Goal: Transaction & Acquisition: Purchase product/service

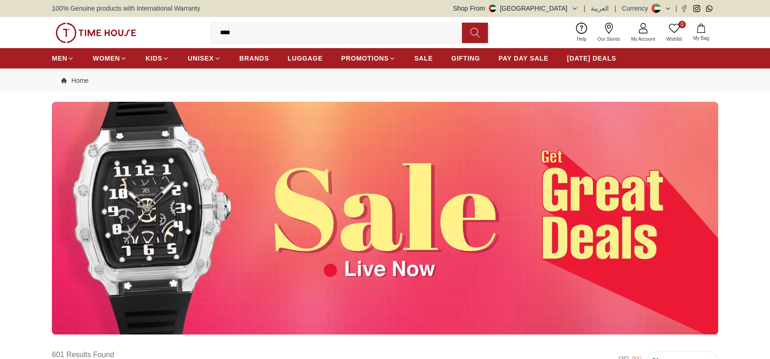
drag, startPoint x: 301, startPoint y: 33, endPoint x: 215, endPoint y: 32, distance: 86.2
click at [215, 32] on input "****" at bounding box center [340, 33] width 258 height 19
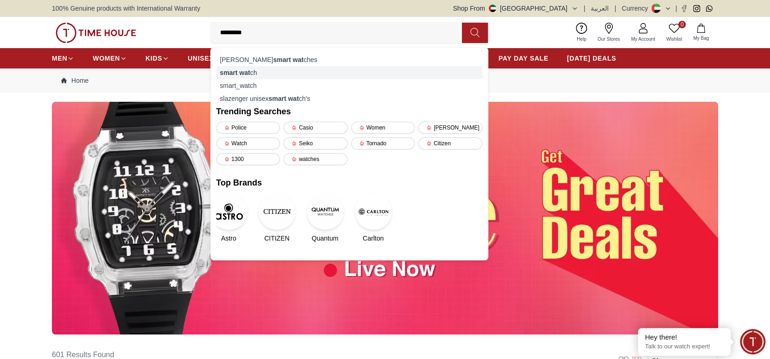
type input "*********"
click at [278, 75] on div "smart wat ch" at bounding box center [349, 72] width 266 height 13
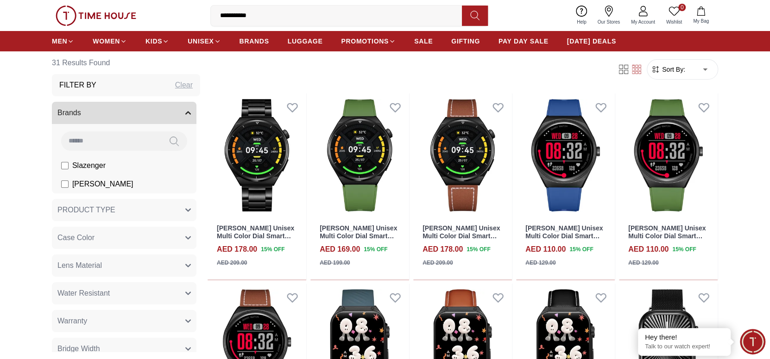
scroll to position [92, 0]
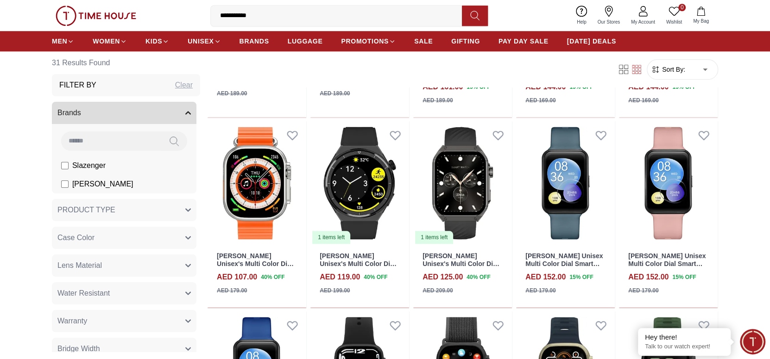
scroll to position [556, 0]
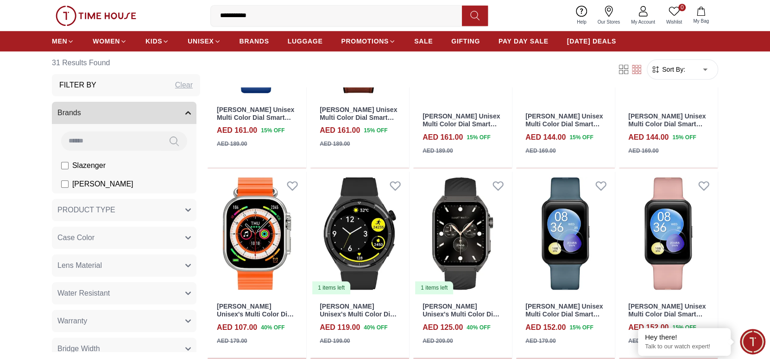
click at [357, 19] on input "**********" at bounding box center [340, 15] width 258 height 19
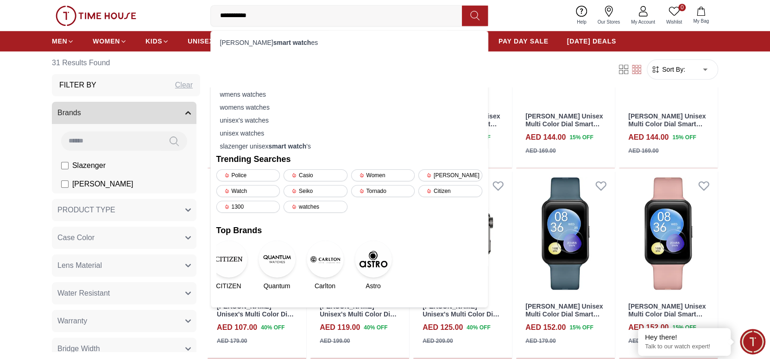
click at [730, 116] on section "31 Results Found Filter By Clear Brands Slazenger [PERSON_NAME] PRODUCT TYPE De…" at bounding box center [385, 237] width 770 height 1383
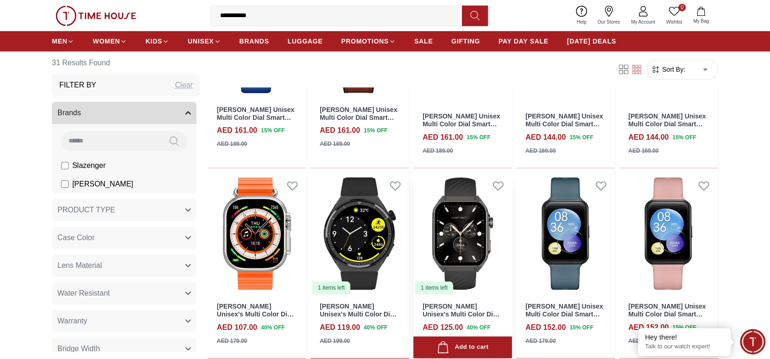
click at [460, 249] on img at bounding box center [462, 234] width 99 height 124
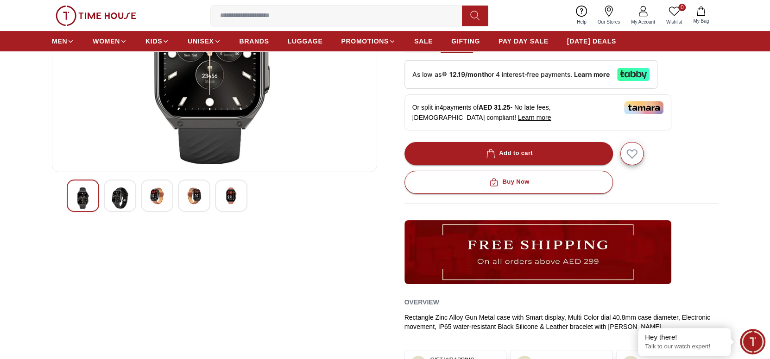
scroll to position [278, 0]
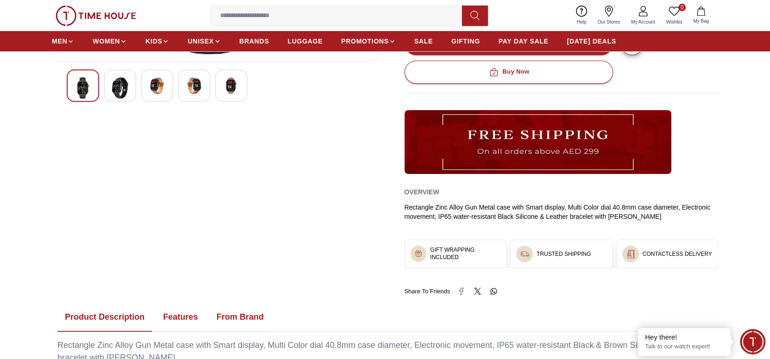
click at [117, 94] on img at bounding box center [120, 87] width 17 height 21
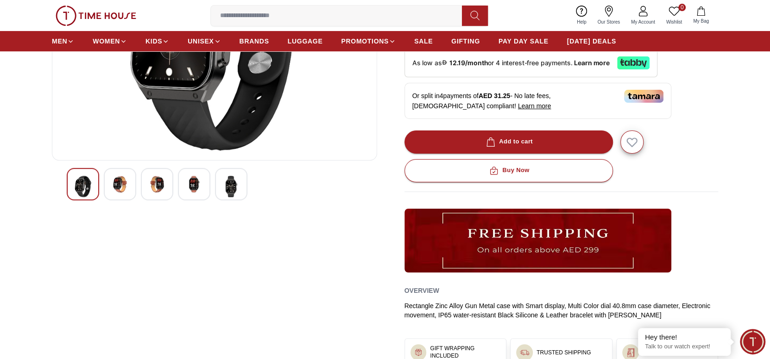
scroll to position [92, 0]
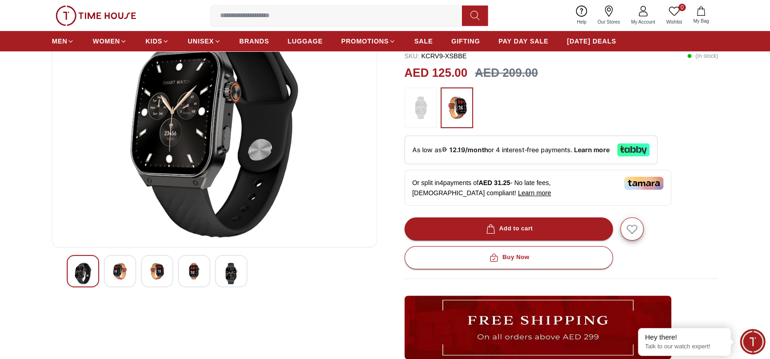
click at [116, 277] on img at bounding box center [120, 271] width 17 height 17
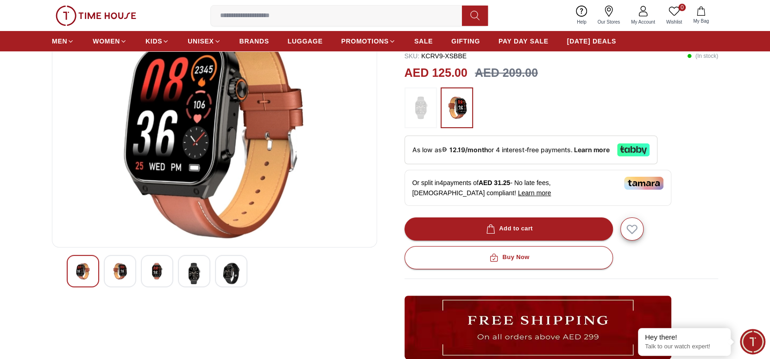
click at [153, 273] on img at bounding box center [157, 271] width 17 height 17
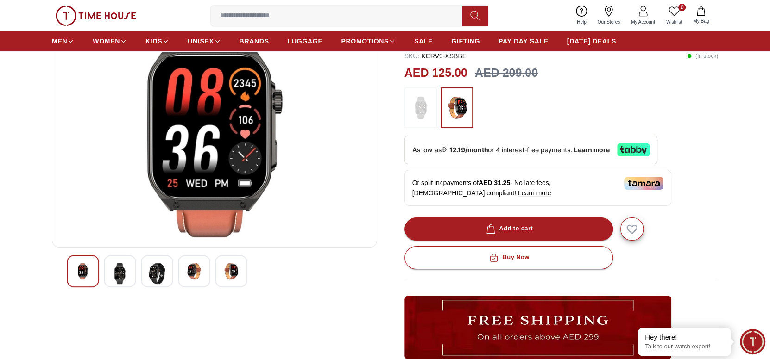
click at [126, 273] on img at bounding box center [120, 273] width 17 height 21
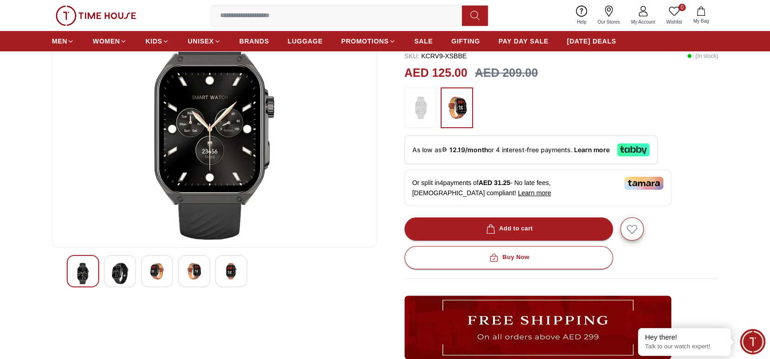
click at [155, 273] on img at bounding box center [157, 271] width 17 height 17
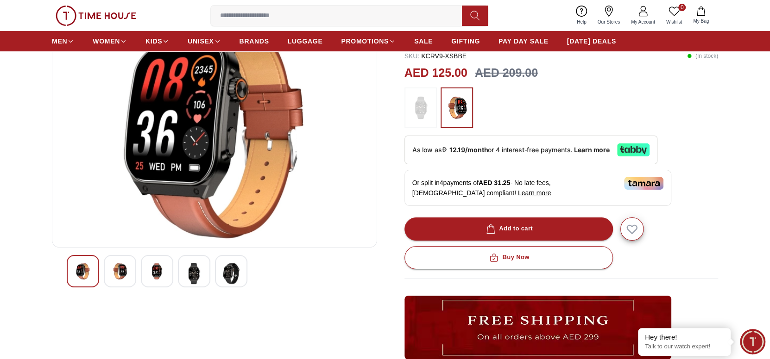
click at [162, 271] on img at bounding box center [157, 271] width 17 height 17
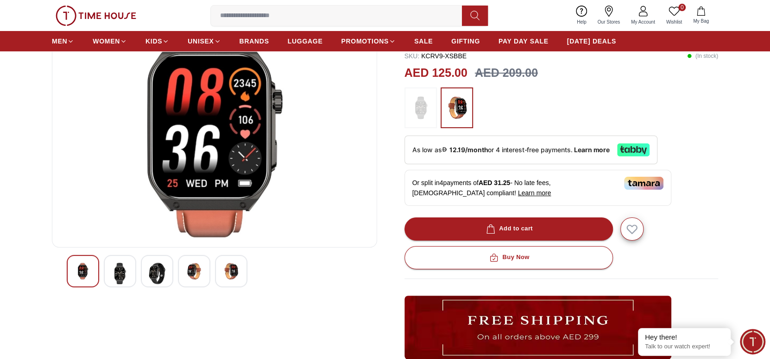
click at [175, 274] on div at bounding box center [215, 271] width 296 height 32
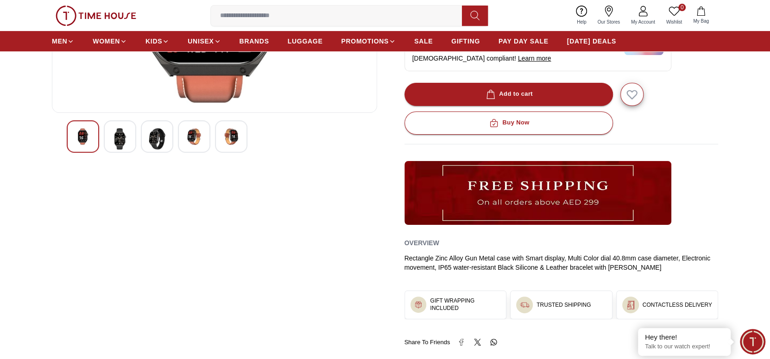
scroll to position [0, 0]
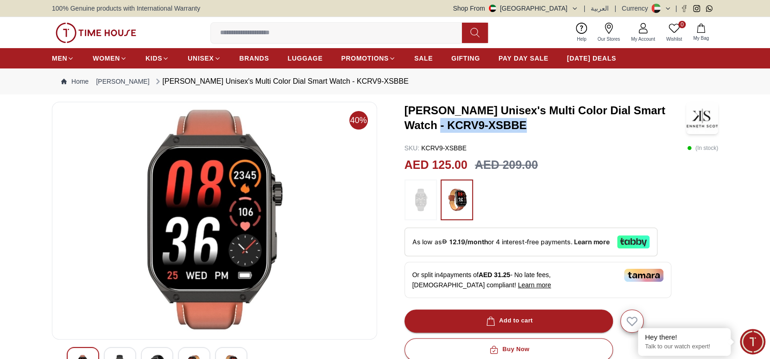
drag, startPoint x: 507, startPoint y: 123, endPoint x: 404, endPoint y: 121, distance: 102.8
click at [404, 121] on h3 "[PERSON_NAME] Unisex's Multi Color Dial Smart Watch - KCRV9-XSBBE" at bounding box center [545, 118] width 282 height 30
copy h3 "- KCRV9-XSBBE"
click at [514, 121] on h3 "[PERSON_NAME] Unisex's Multi Color Dial Smart Watch - KCRV9-XSBBE" at bounding box center [545, 118] width 282 height 30
